Goal: Check status: Check status

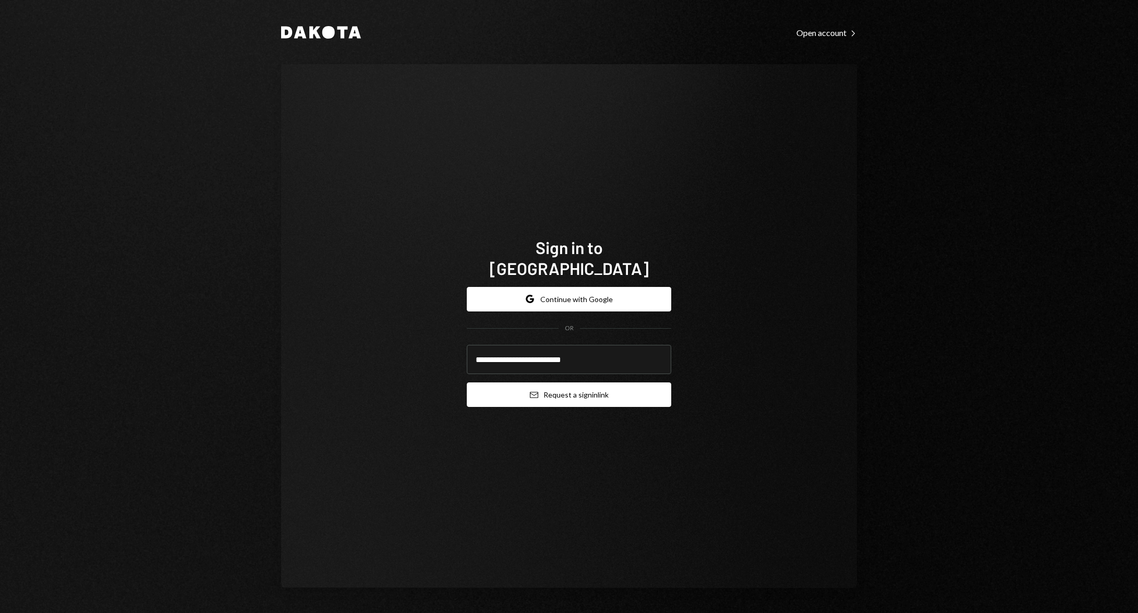
type input "**********"
click at [583, 382] on button "Email Request a sign in link" at bounding box center [569, 394] width 204 height 25
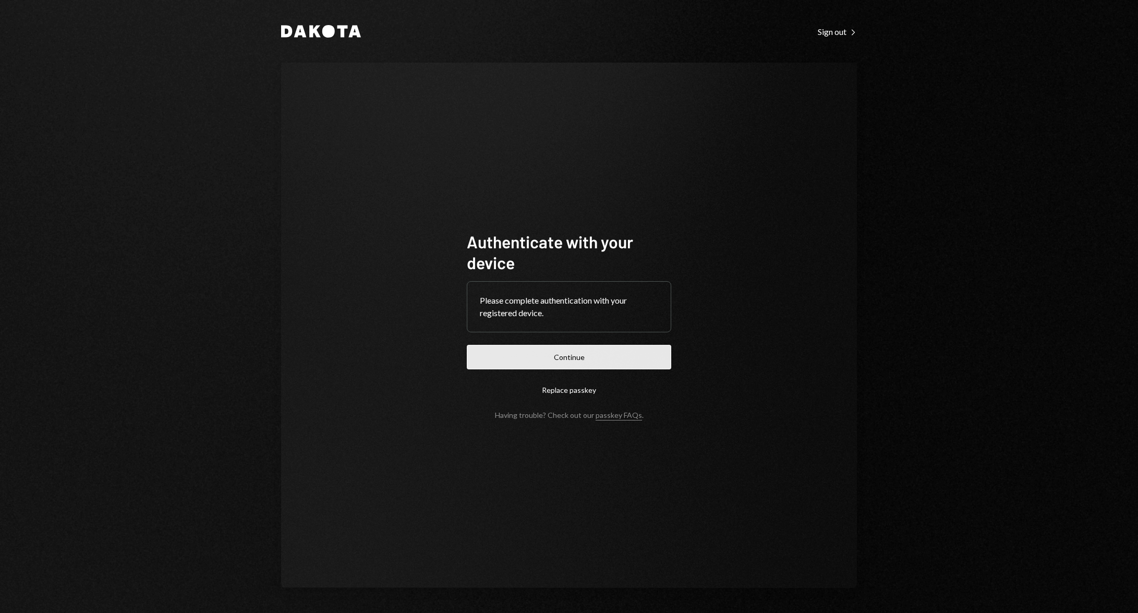
click at [560, 357] on button "Continue" at bounding box center [569, 357] width 204 height 25
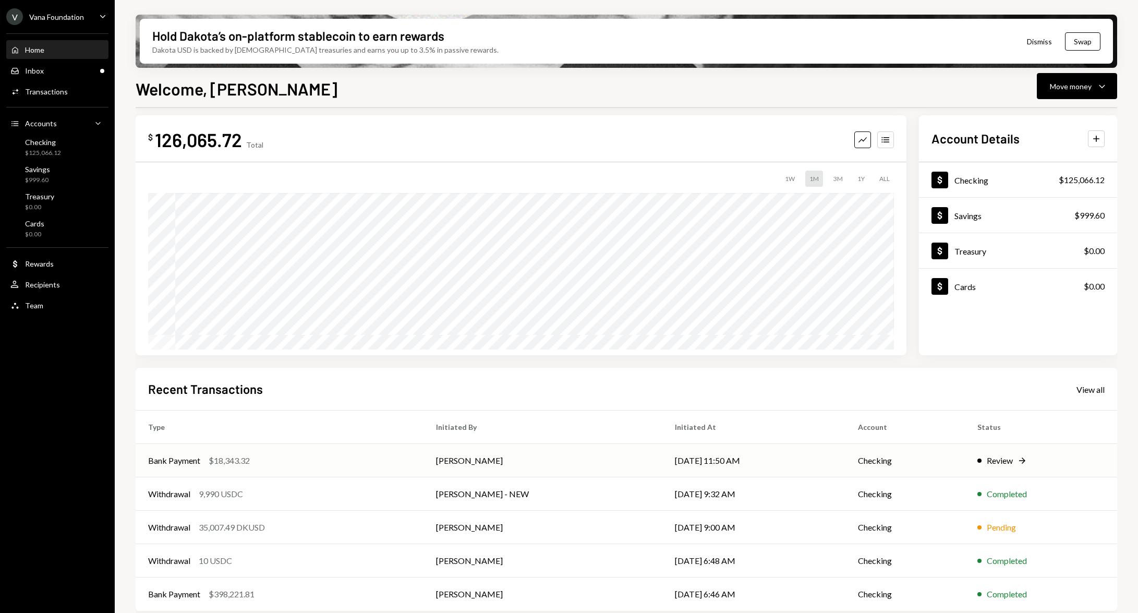
scroll to position [16, 0]
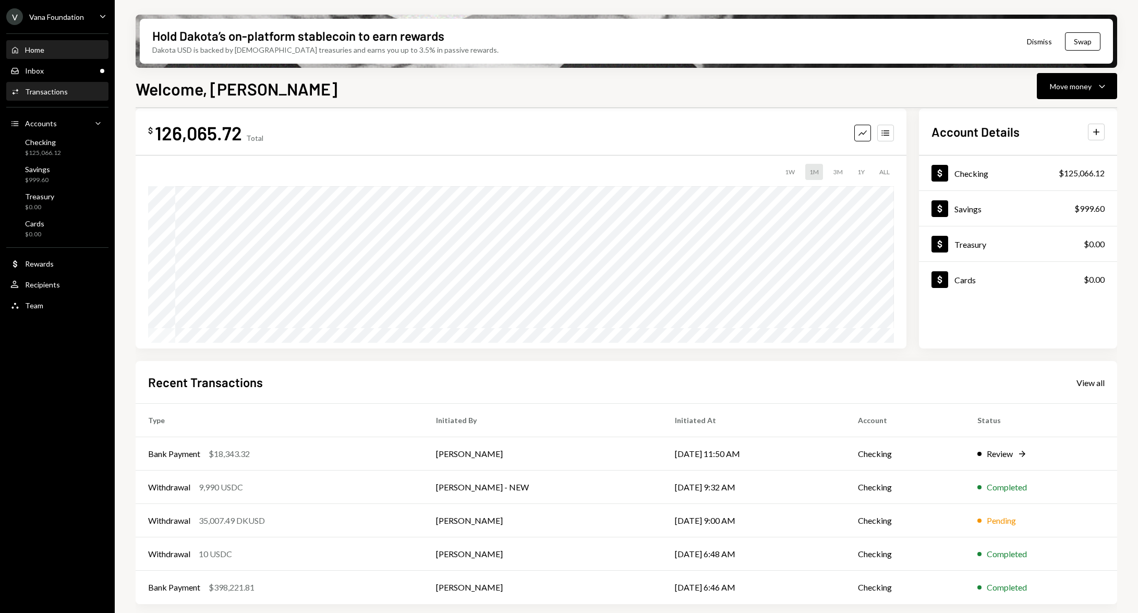
click at [51, 87] on div "Transactions" at bounding box center [46, 91] width 43 height 9
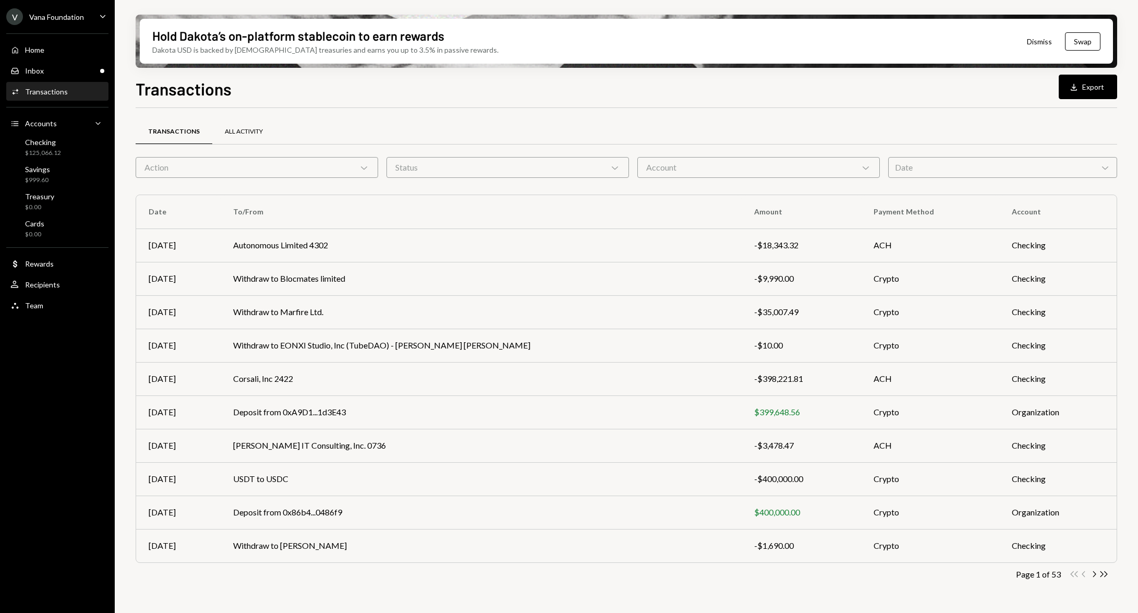
click at [254, 131] on div "All Activity" at bounding box center [244, 131] width 38 height 9
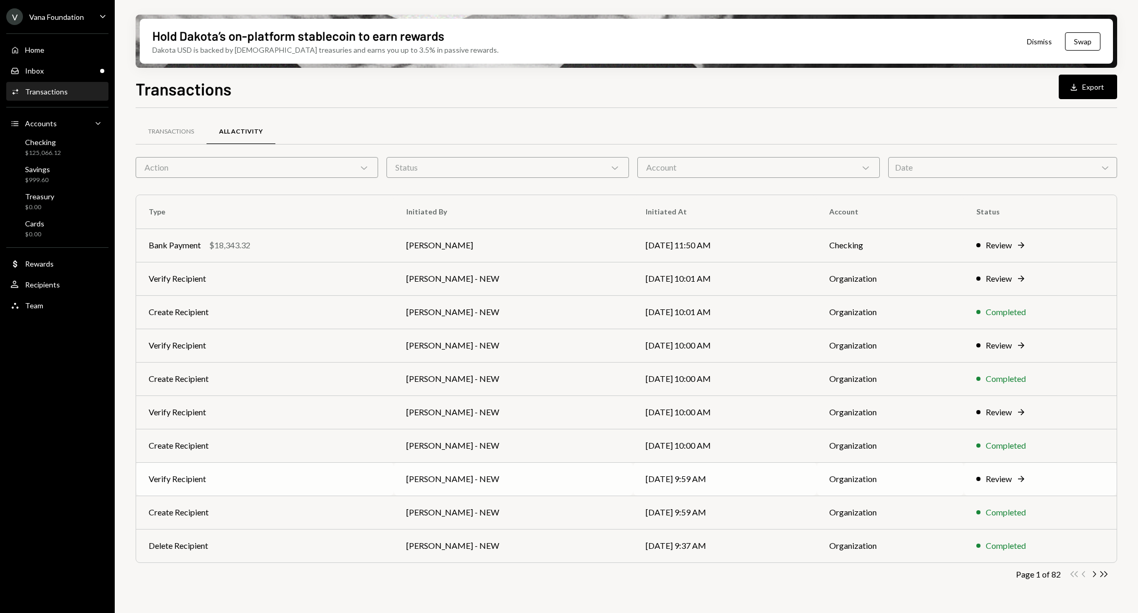
click at [1027, 475] on div "Review Right Arrow" at bounding box center [1040, 478] width 128 height 13
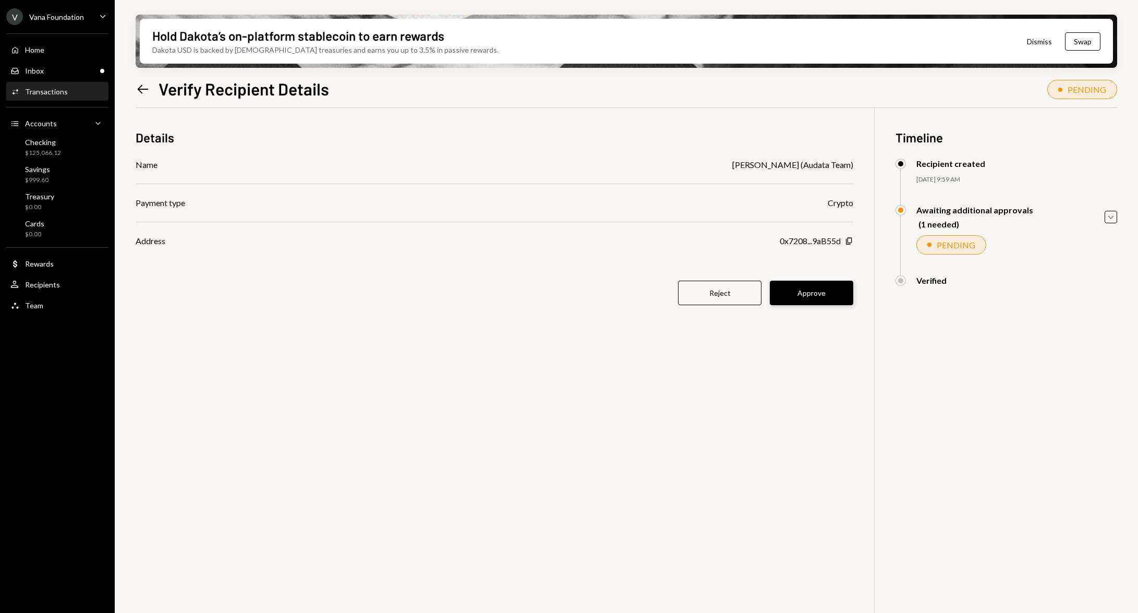
click at [828, 298] on button "Approve" at bounding box center [810, 292] width 83 height 25
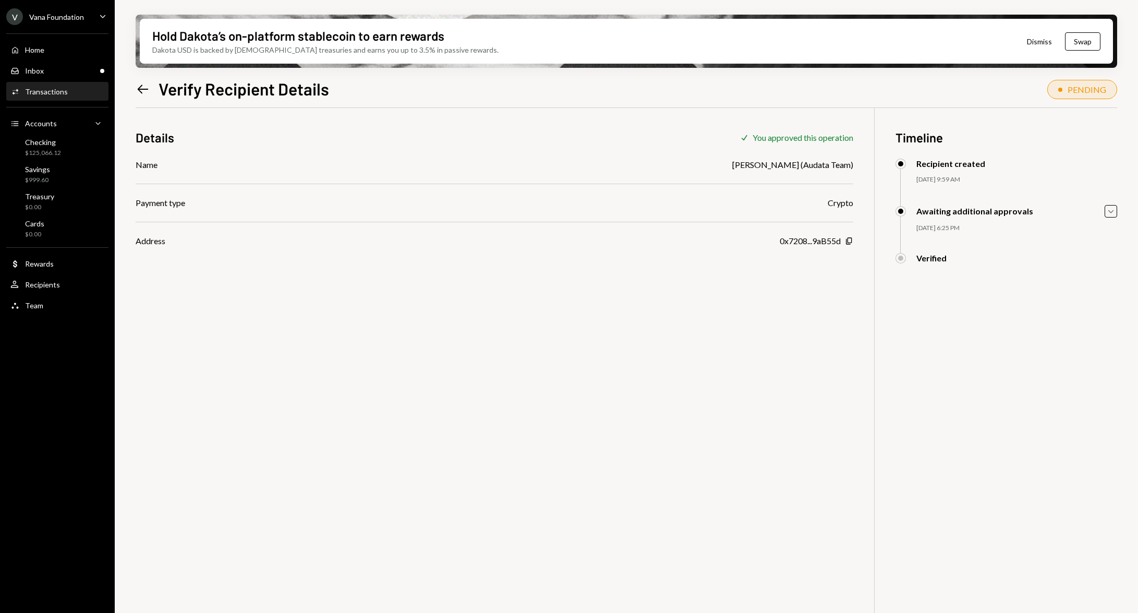
click at [138, 86] on icon "Left Arrow" at bounding box center [143, 89] width 15 height 15
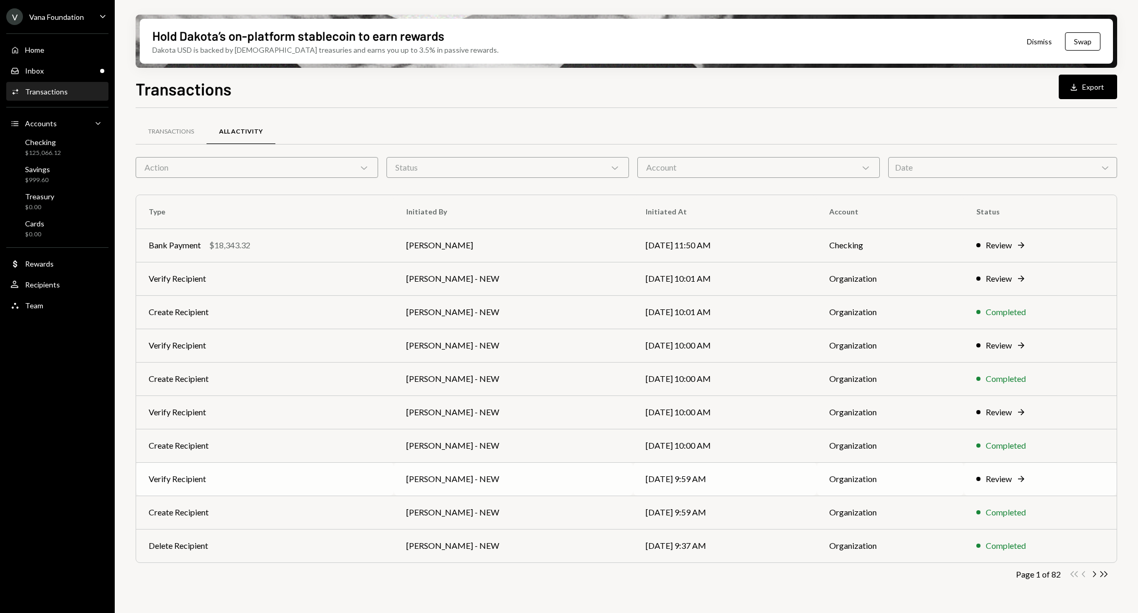
click at [720, 479] on td "08/28/25 9:59 AM" at bounding box center [725, 478] width 184 height 33
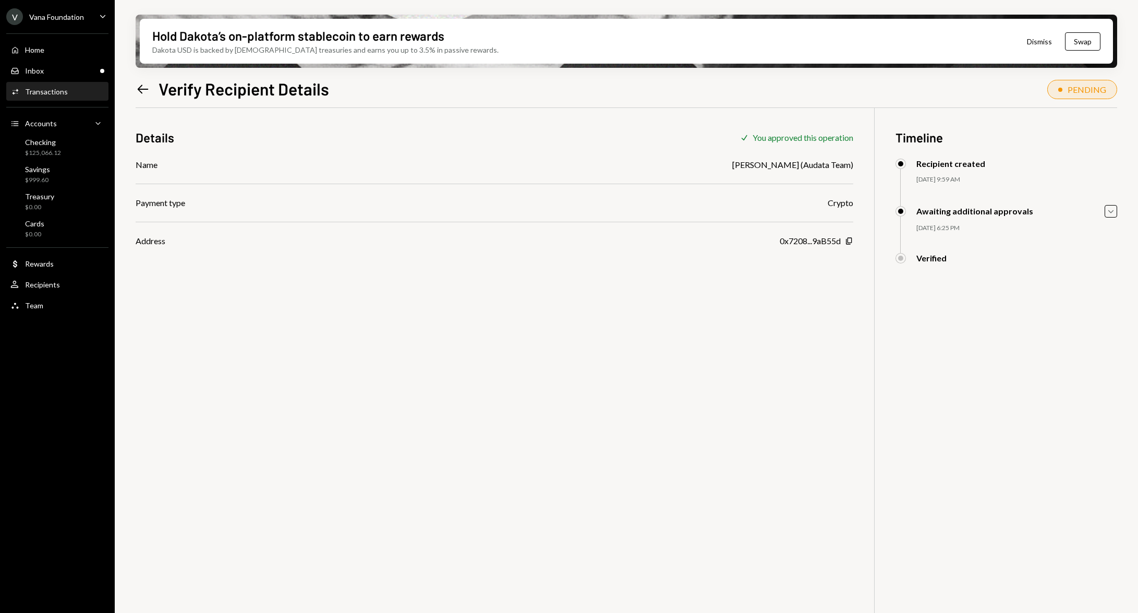
click at [144, 90] on icon "Left Arrow" at bounding box center [143, 89] width 15 height 15
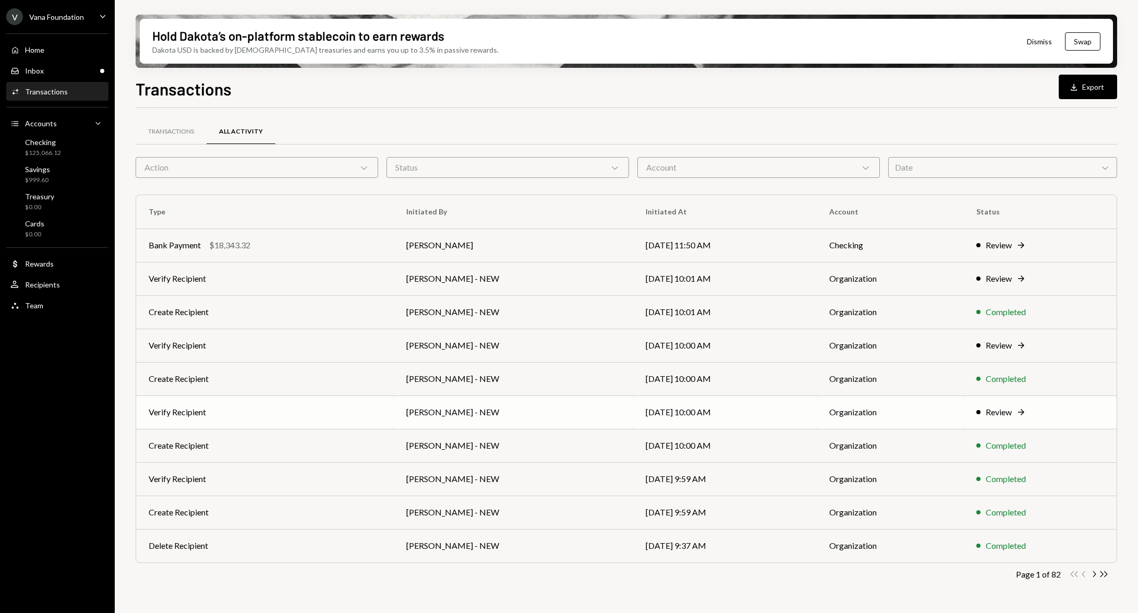
click at [1018, 410] on icon "Right Arrow" at bounding box center [1021, 412] width 10 height 10
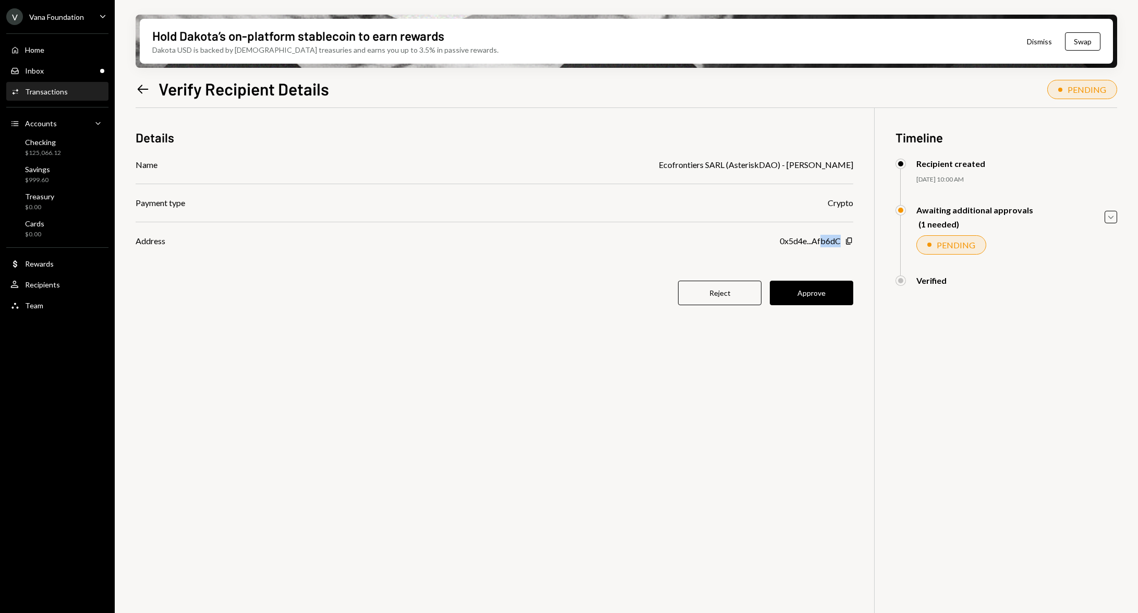
drag, startPoint x: 822, startPoint y: 242, endPoint x: 840, endPoint y: 242, distance: 17.7
click at [840, 242] on div "0x5d4e...Afb6dC" at bounding box center [809, 241] width 61 height 13
copy div "b6dC"
click at [808, 291] on button "Approve" at bounding box center [810, 292] width 83 height 25
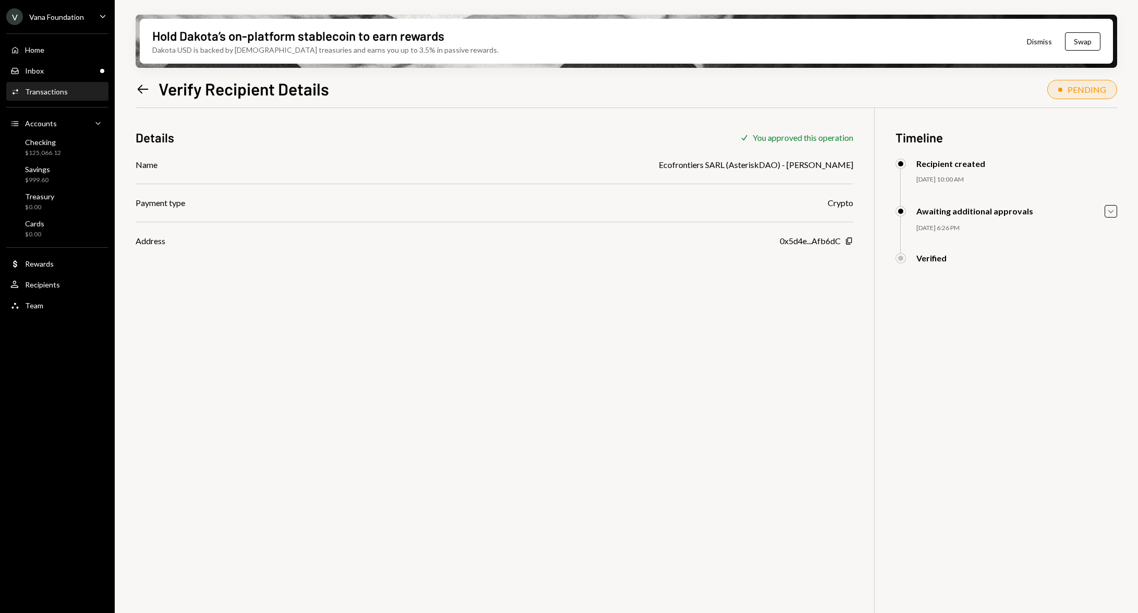
click at [134, 89] on div "Hold Dakota’s on-platform stablecoin to earn rewards Dakota USD is backed by U.…" at bounding box center [626, 306] width 1023 height 613
click at [136, 90] on icon "Left Arrow" at bounding box center [143, 89] width 15 height 15
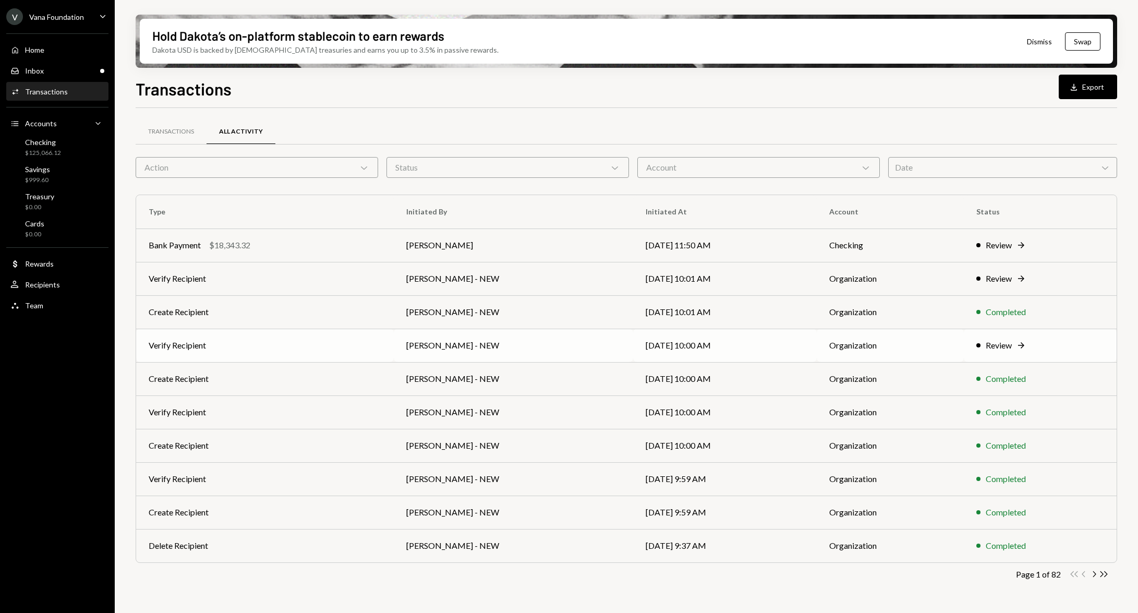
click at [688, 349] on td "[DATE] 10:00 AM" at bounding box center [725, 344] width 184 height 33
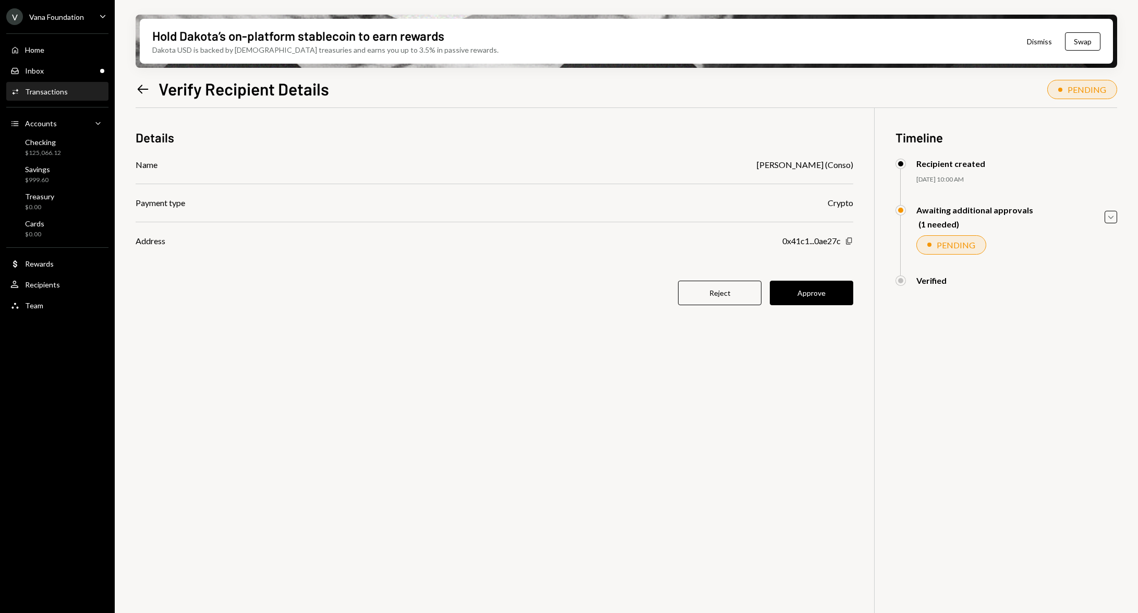
click at [849, 240] on icon "Copy" at bounding box center [849, 241] width 8 height 8
click at [815, 297] on button "Approve" at bounding box center [810, 292] width 83 height 25
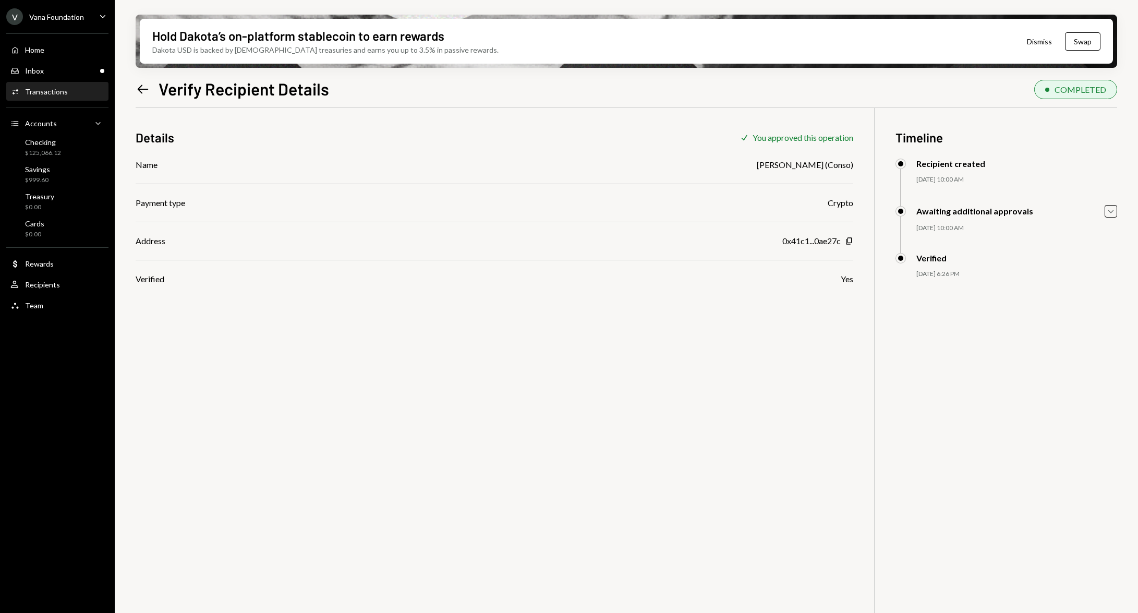
click at [143, 89] on icon at bounding box center [143, 88] width 11 height 9
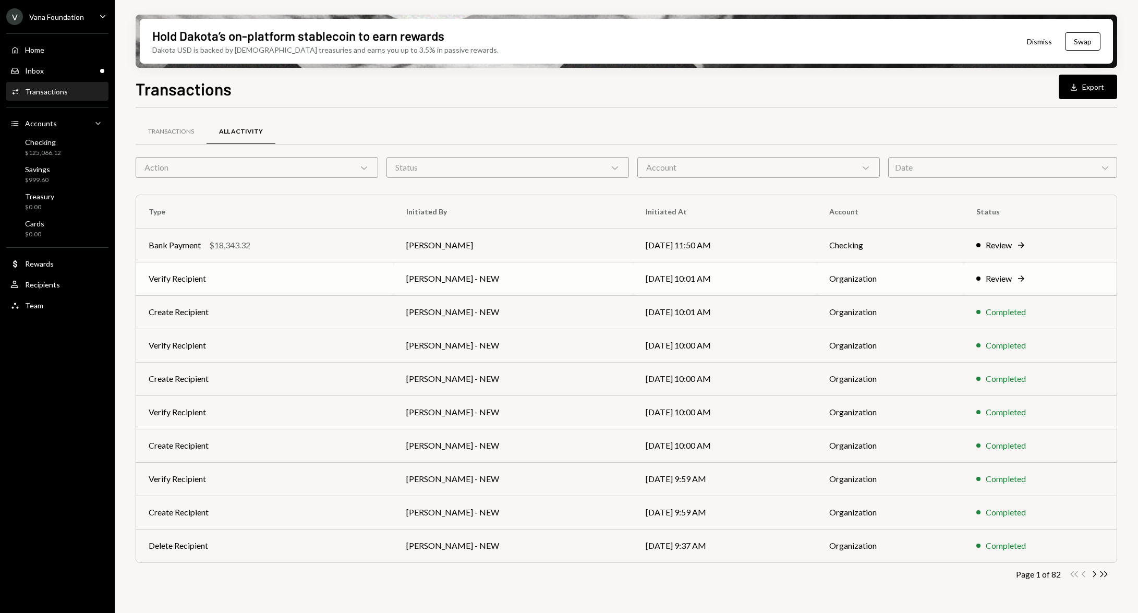
click at [892, 275] on td "Organization" at bounding box center [890, 278] width 148 height 33
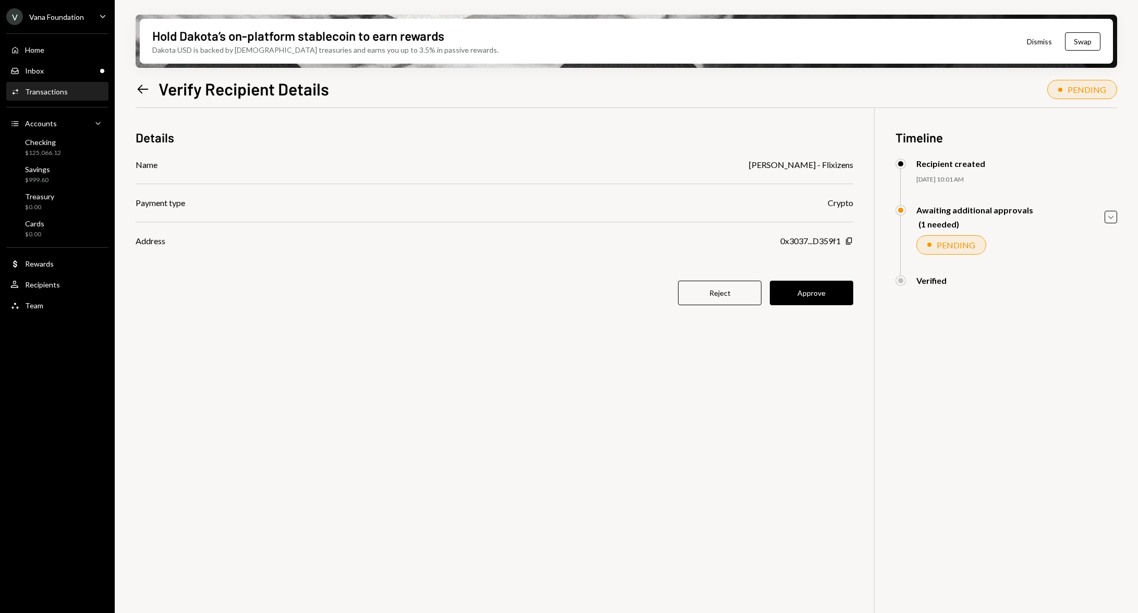
click at [853, 241] on div "Details Name Asha Nanavati - Flixizens Payment type Crypto Address 0x3037...D35…" at bounding box center [626, 414] width 981 height 613
click at [845, 241] on icon "Copy" at bounding box center [849, 241] width 8 height 8
click at [821, 300] on button "Approve" at bounding box center [810, 292] width 83 height 25
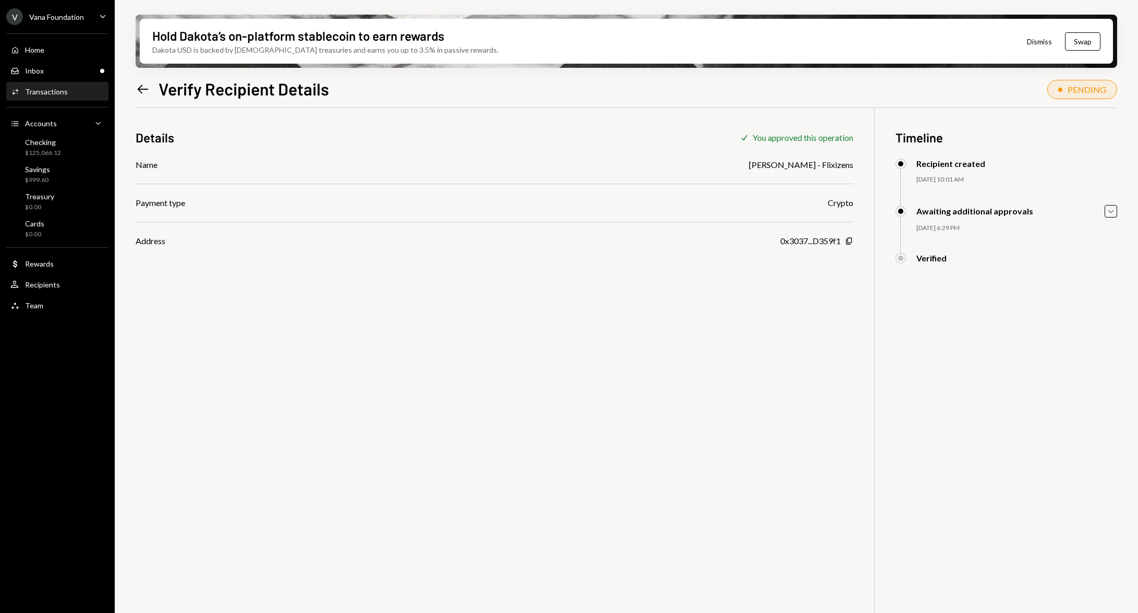
click at [146, 93] on icon "Left Arrow" at bounding box center [143, 89] width 15 height 15
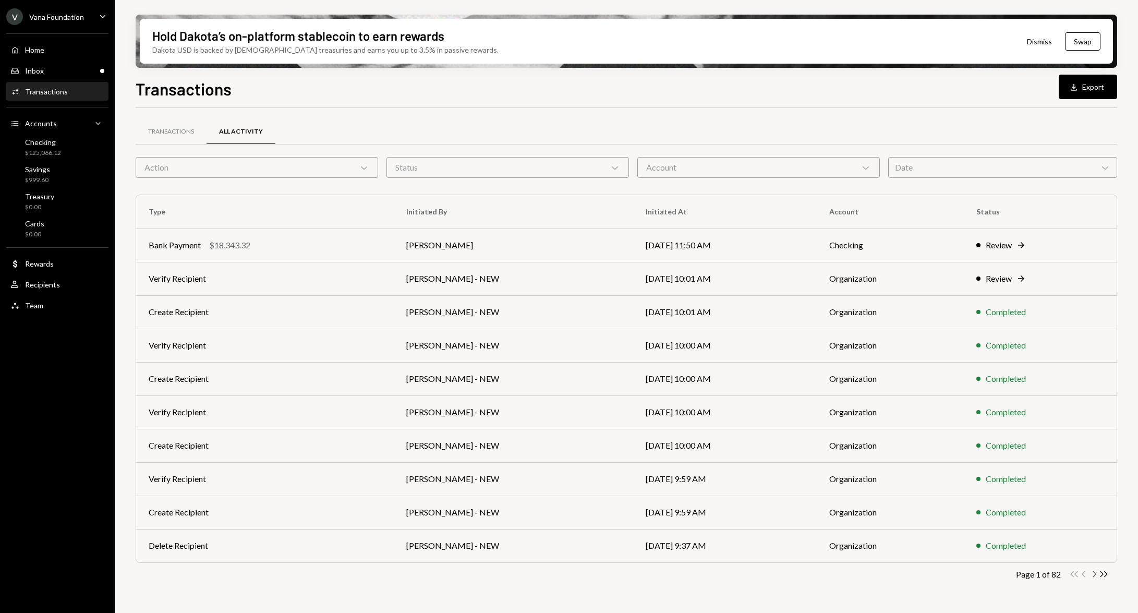
click at [1096, 575] on icon "Chevron Right" at bounding box center [1094, 574] width 10 height 10
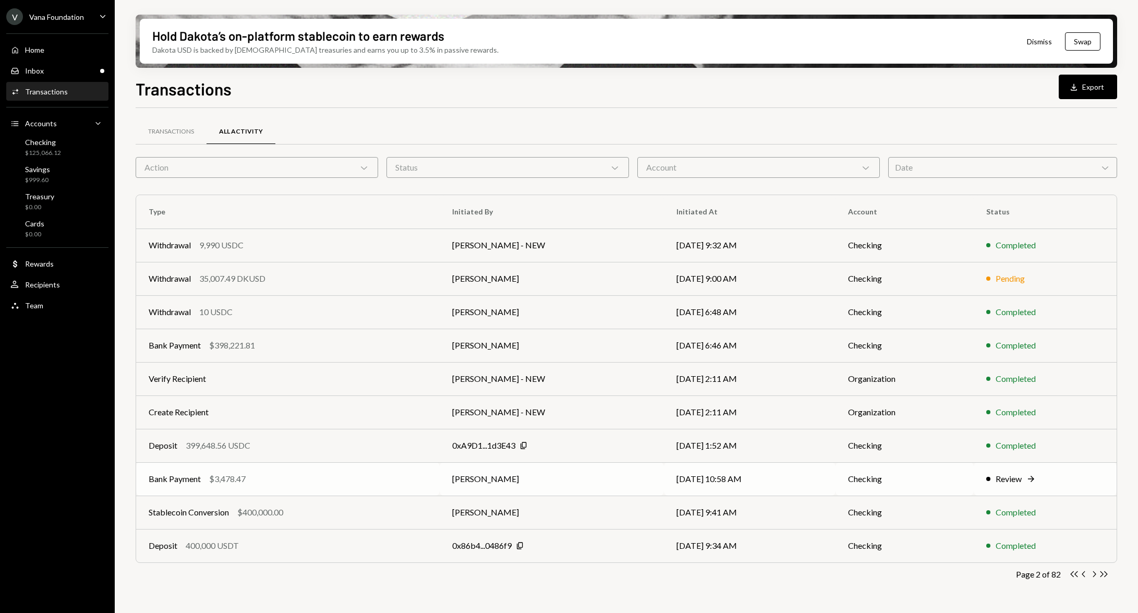
click at [1020, 483] on div "Review Right Arrow" at bounding box center [1045, 478] width 118 height 13
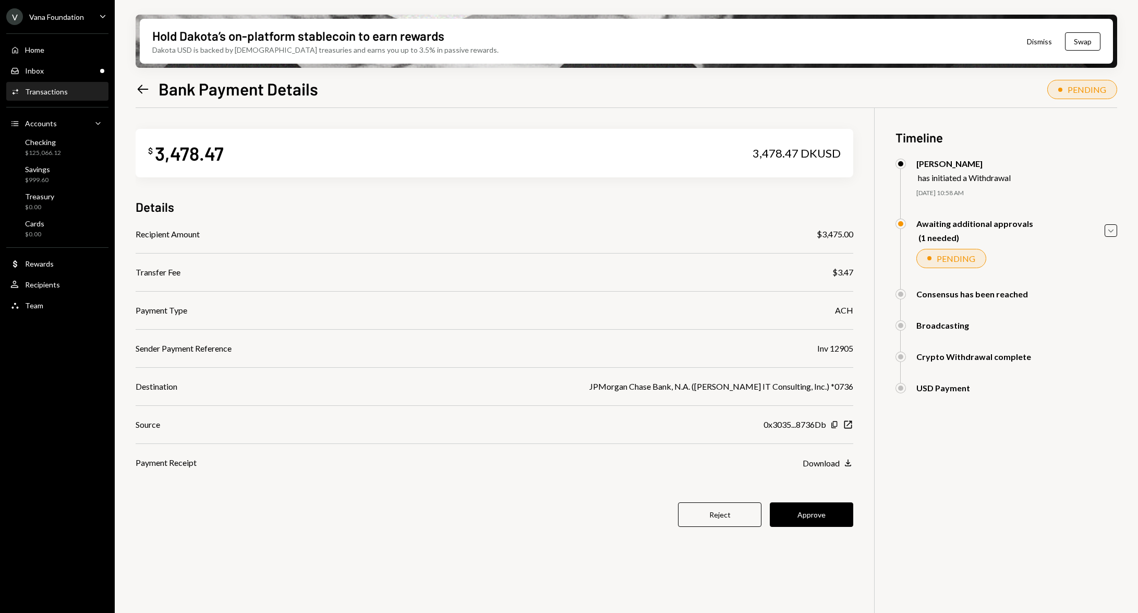
click at [140, 87] on icon "Left Arrow" at bounding box center [143, 89] width 15 height 15
